Goal: Find specific page/section: Find specific page/section

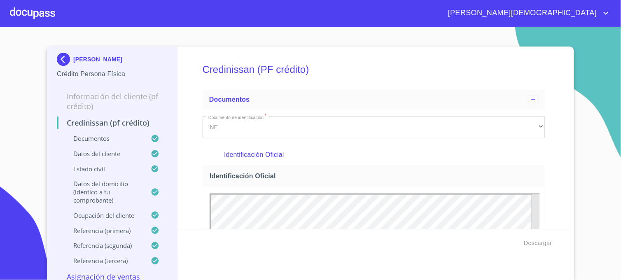
click at [57, 63] on img at bounding box center [65, 59] width 16 height 13
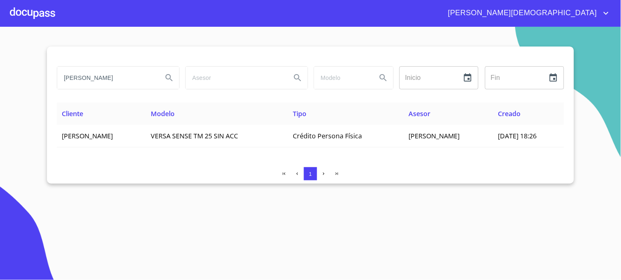
drag, startPoint x: 130, startPoint y: 78, endPoint x: 6, endPoint y: 86, distance: 124.2
click at [7, 88] on section "[PERSON_NAME] Inicio ​ Fin ​ Cliente Modelo Tipo Asesor Creado [PERSON_NAME] VE…" at bounding box center [310, 153] width 621 height 253
click at [226, 81] on input "search" at bounding box center [235, 78] width 99 height 22
type input "[PERSON_NAME]"
click at [298, 78] on icon "Search" at bounding box center [297, 77] width 7 height 7
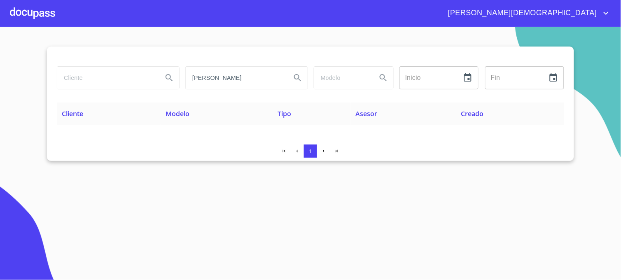
drag, startPoint x: 187, startPoint y: 79, endPoint x: 126, endPoint y: 101, distance: 65.1
click at [134, 99] on div "[PERSON_NAME] Inicio ​ Fin ​" at bounding box center [310, 83] width 507 height 40
click at [431, 103] on th "Asesor" at bounding box center [403, 114] width 105 height 22
drag, startPoint x: 430, startPoint y: 186, endPoint x: 396, endPoint y: 244, distance: 67.6
click at [430, 186] on section "Inicio ​ Fin ​ Cliente Modelo Tipo Asesor Creado 1" at bounding box center [310, 153] width 621 height 253
